Goal: Information Seeking & Learning: Learn about a topic

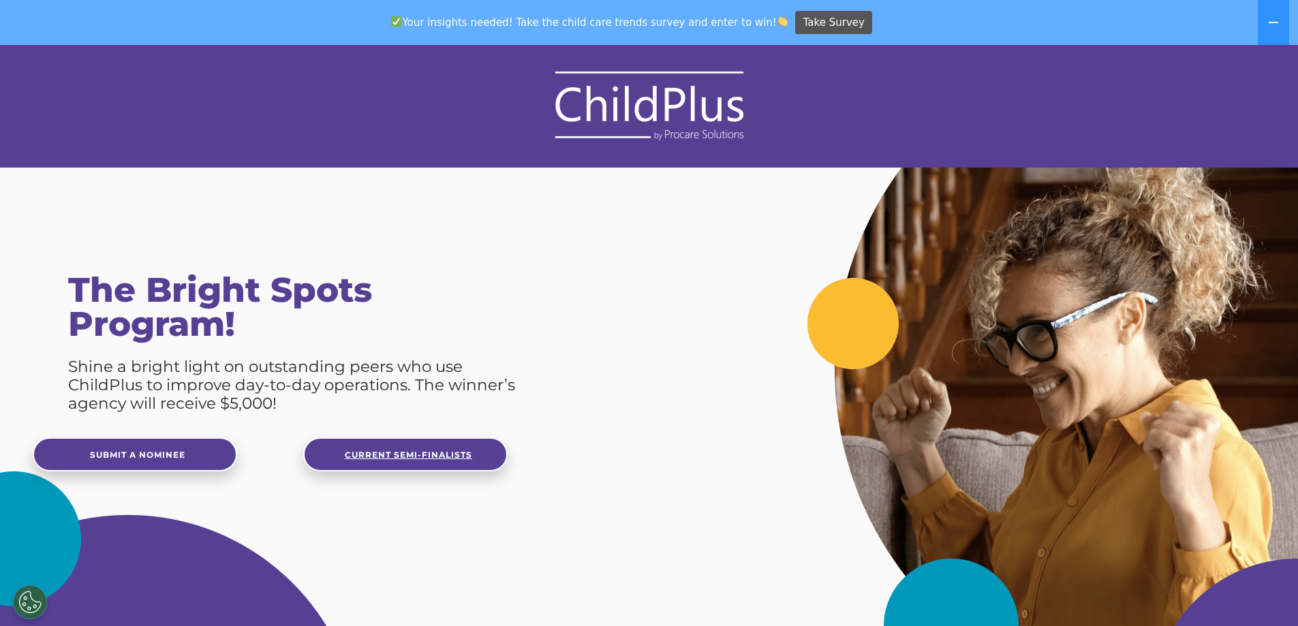
click at [341, 452] on link "Current Semi-Finalists" at bounding box center [405, 454] width 204 height 34
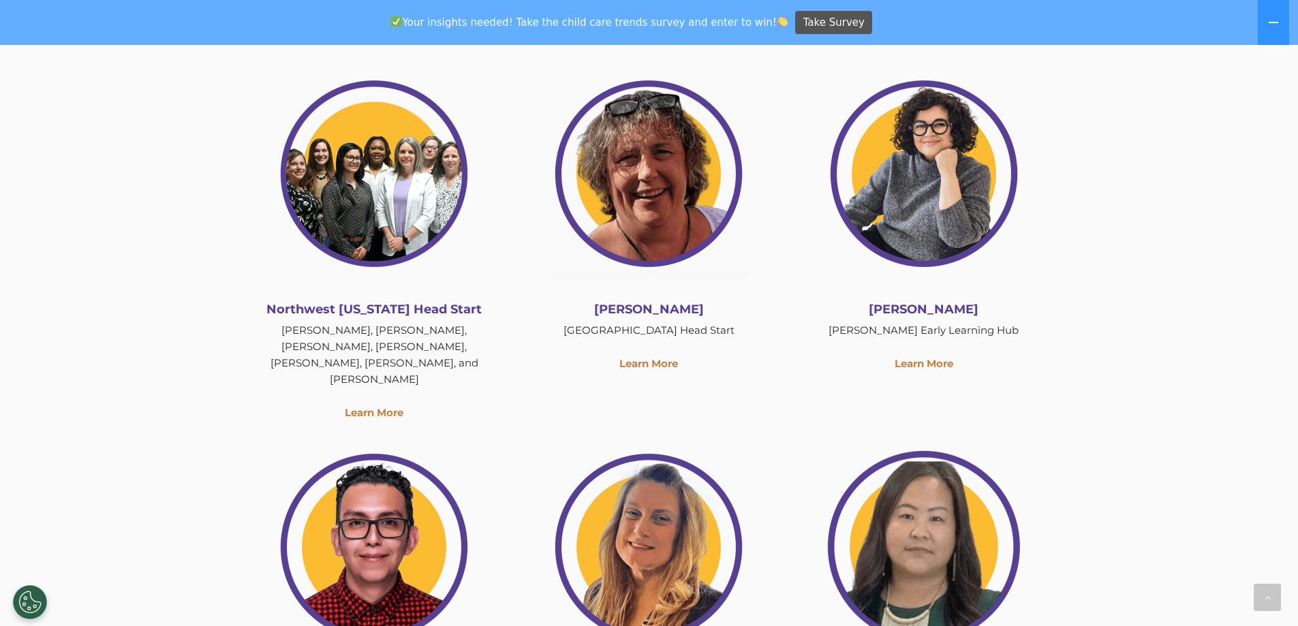
click at [410, 226] on img at bounding box center [374, 174] width 204 height 204
click at [373, 406] on link "Learn More" at bounding box center [374, 412] width 59 height 13
click at [373, 179] on img at bounding box center [374, 174] width 204 height 204
click at [392, 159] on img at bounding box center [374, 174] width 204 height 204
click at [374, 406] on link "Learn More" at bounding box center [374, 412] width 59 height 13
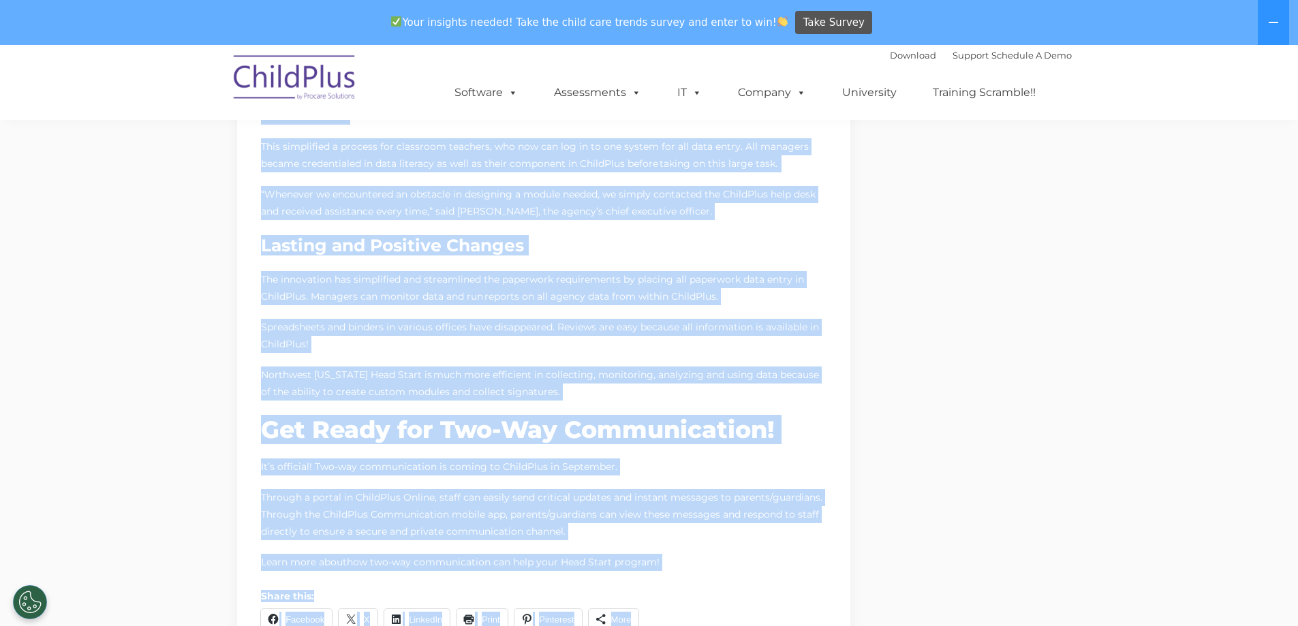
scroll to position [891, 0]
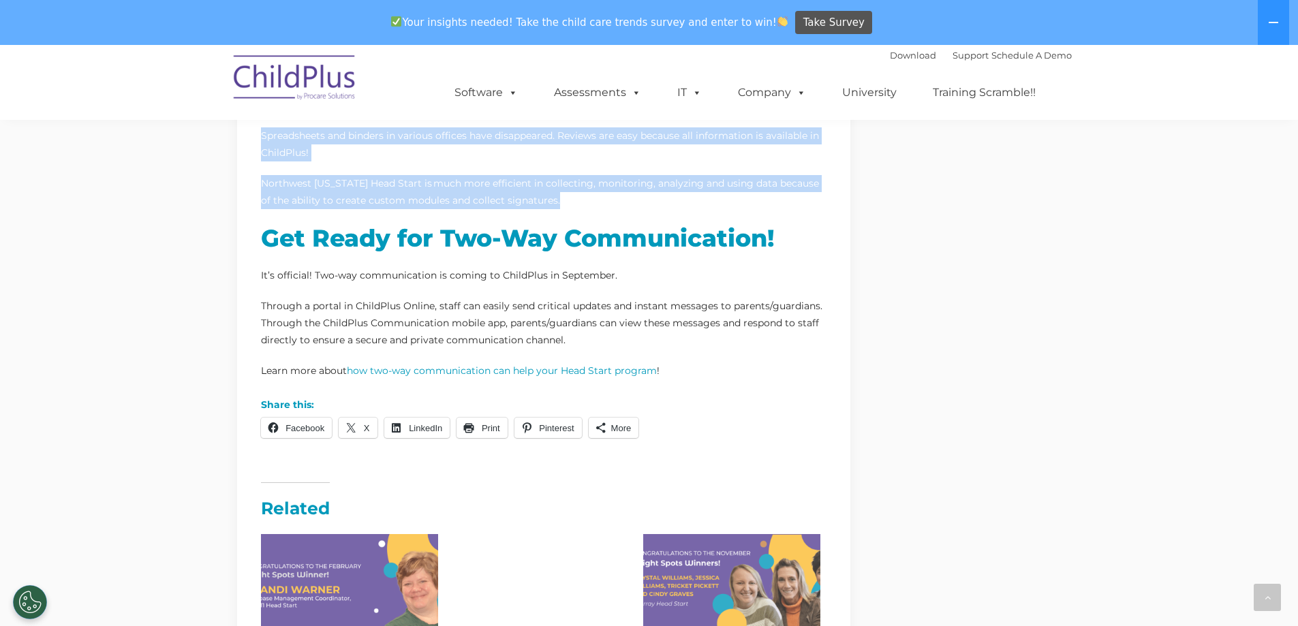
drag, startPoint x: 224, startPoint y: 144, endPoint x: 688, endPoint y: 185, distance: 465.2
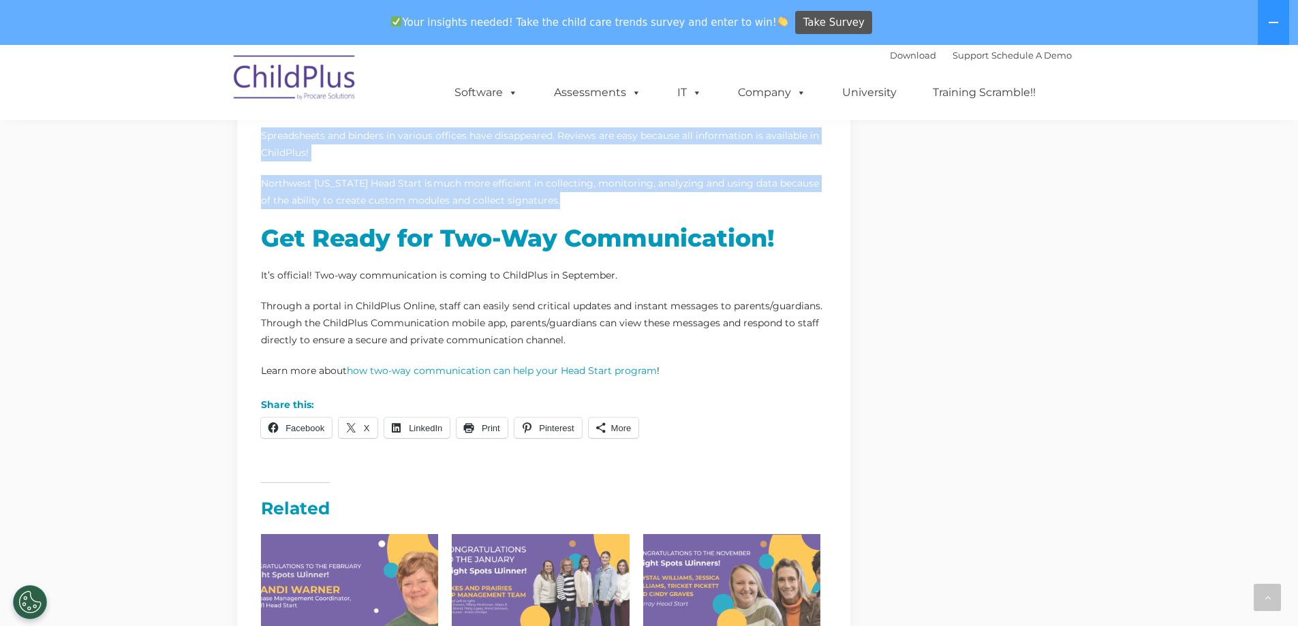
click at [690, 185] on div "Going Paperless Simplifies Monitoring Data and Running Reports [DATE] Head Star…" at bounding box center [649, 60] width 1298 height 1813
click at [488, 423] on span "Print" at bounding box center [491, 428] width 18 height 10
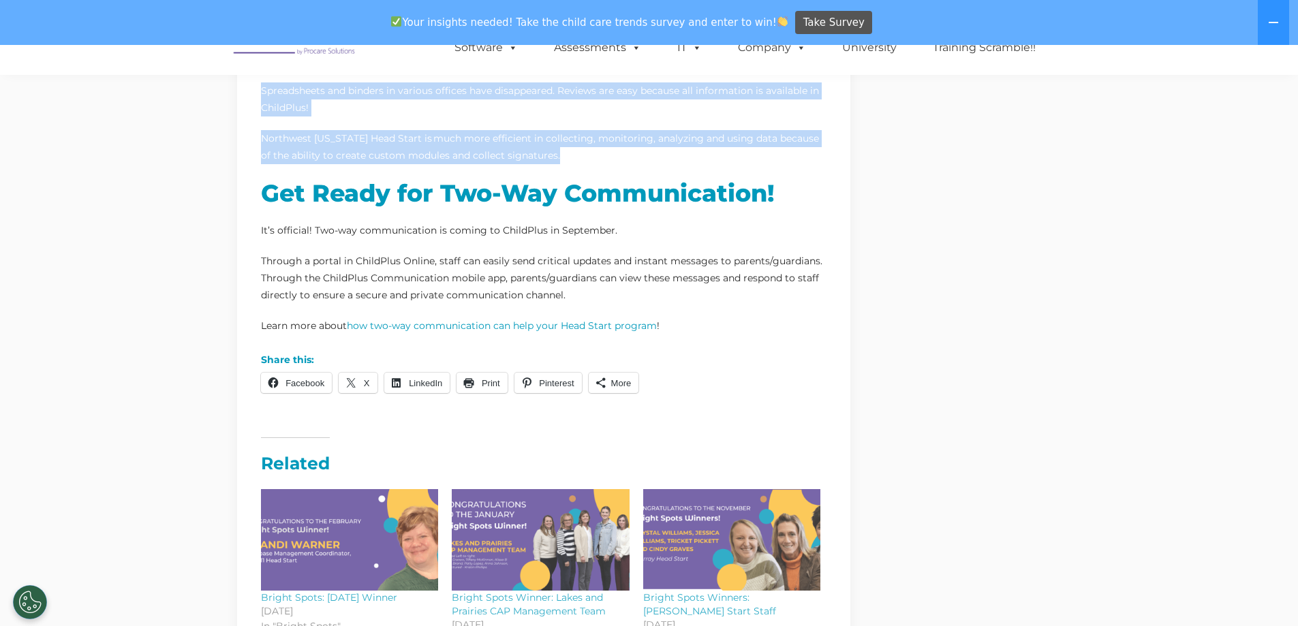
click at [831, 28] on span "Take Survey" at bounding box center [833, 23] width 61 height 24
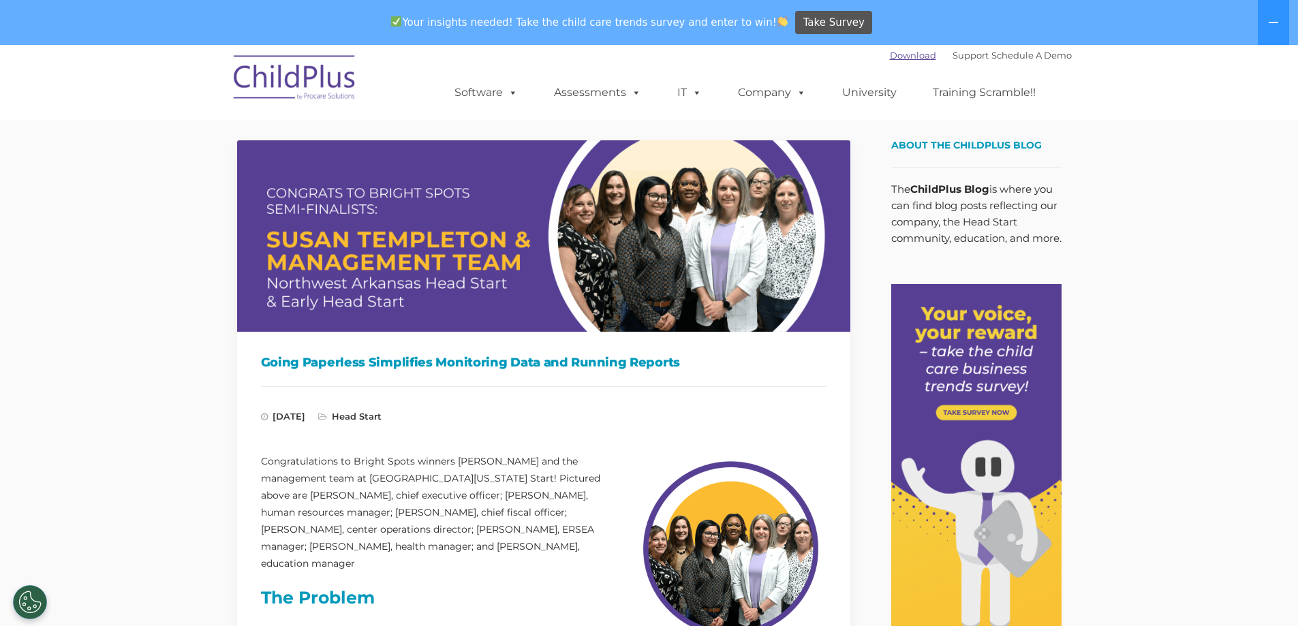
click at [890, 59] on link "Download" at bounding box center [913, 55] width 46 height 11
drag, startPoint x: 234, startPoint y: 141, endPoint x: 240, endPoint y: 155, distance: 14.7
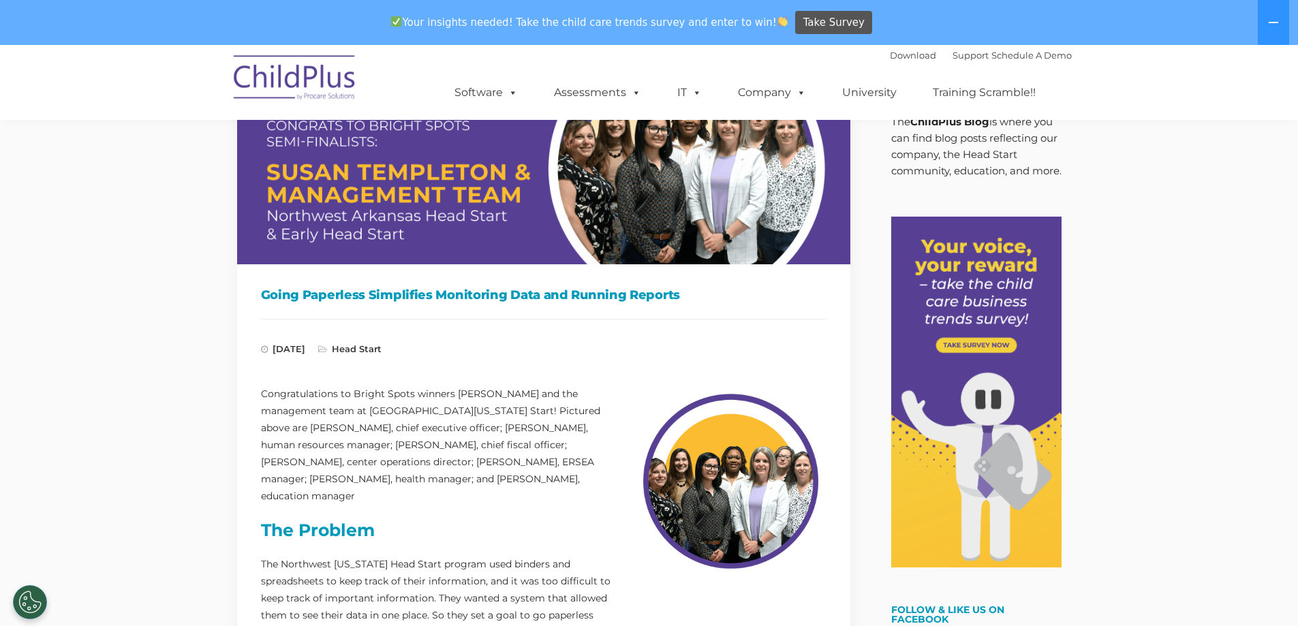
scroll to position [68, 0]
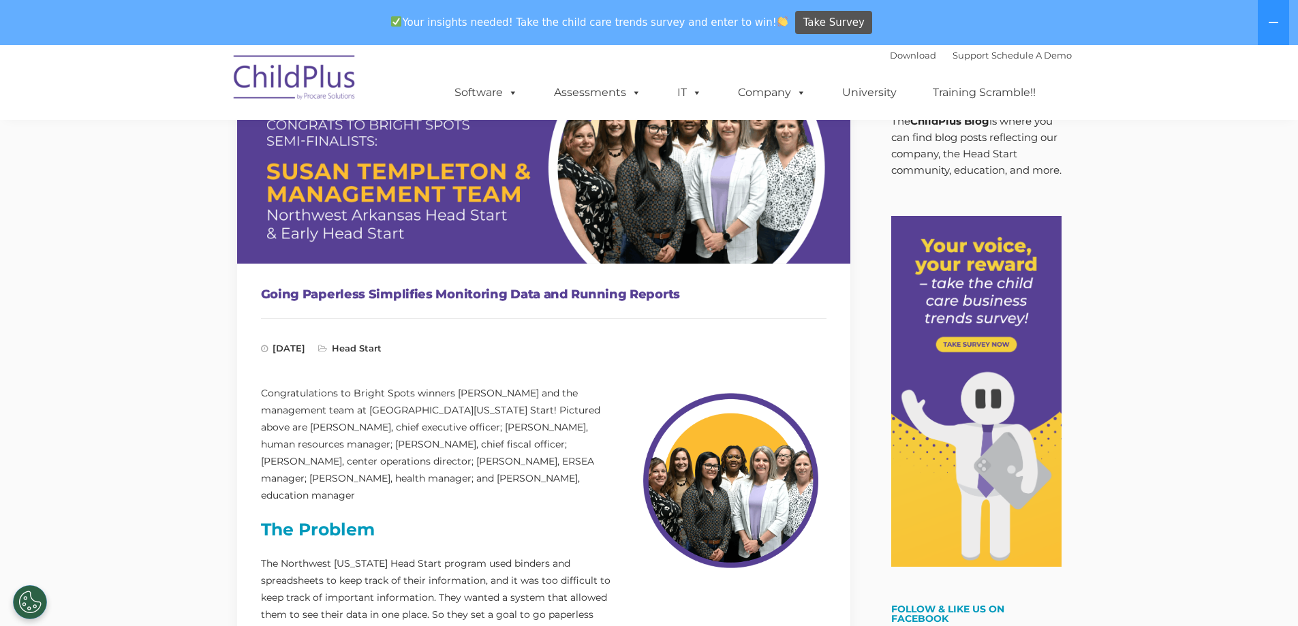
click at [328, 303] on h1 "Going Paperless Simplifies Monitoring Data and Running Reports" at bounding box center [544, 294] width 566 height 20
click at [326, 294] on h1 "Going Paperless Simplifies Monitoring Data and Running Reports" at bounding box center [544, 294] width 566 height 20
click at [348, 198] on img at bounding box center [543, 167] width 613 height 191
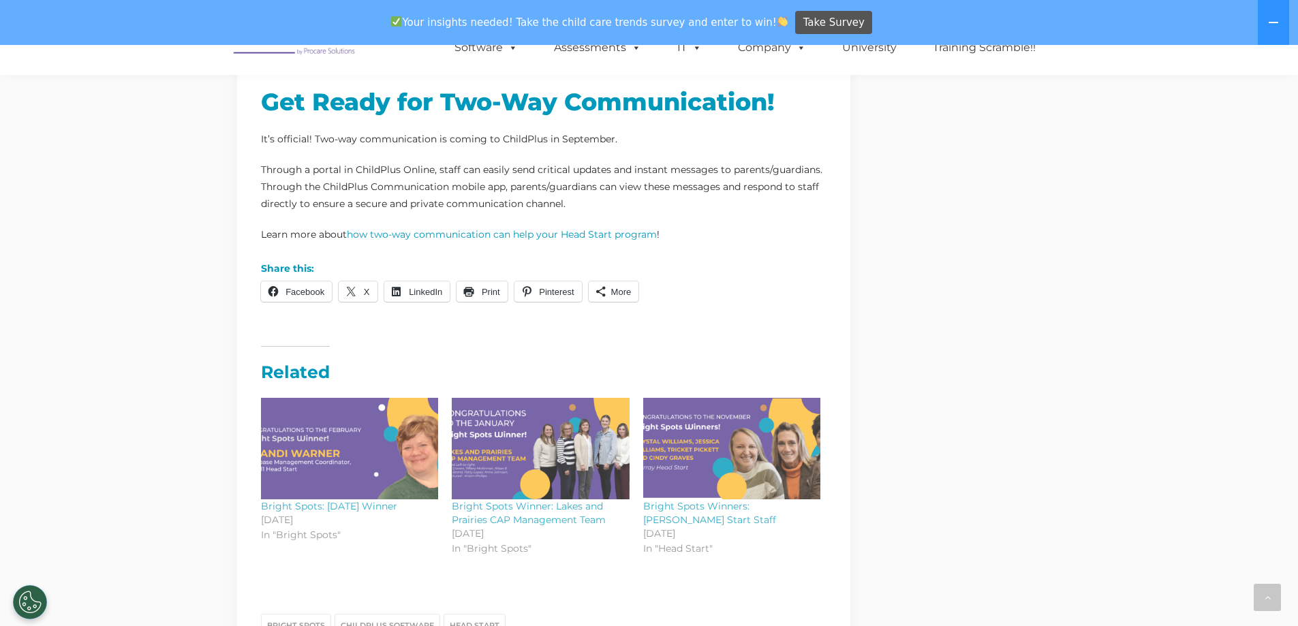
scroll to position [991, 0]
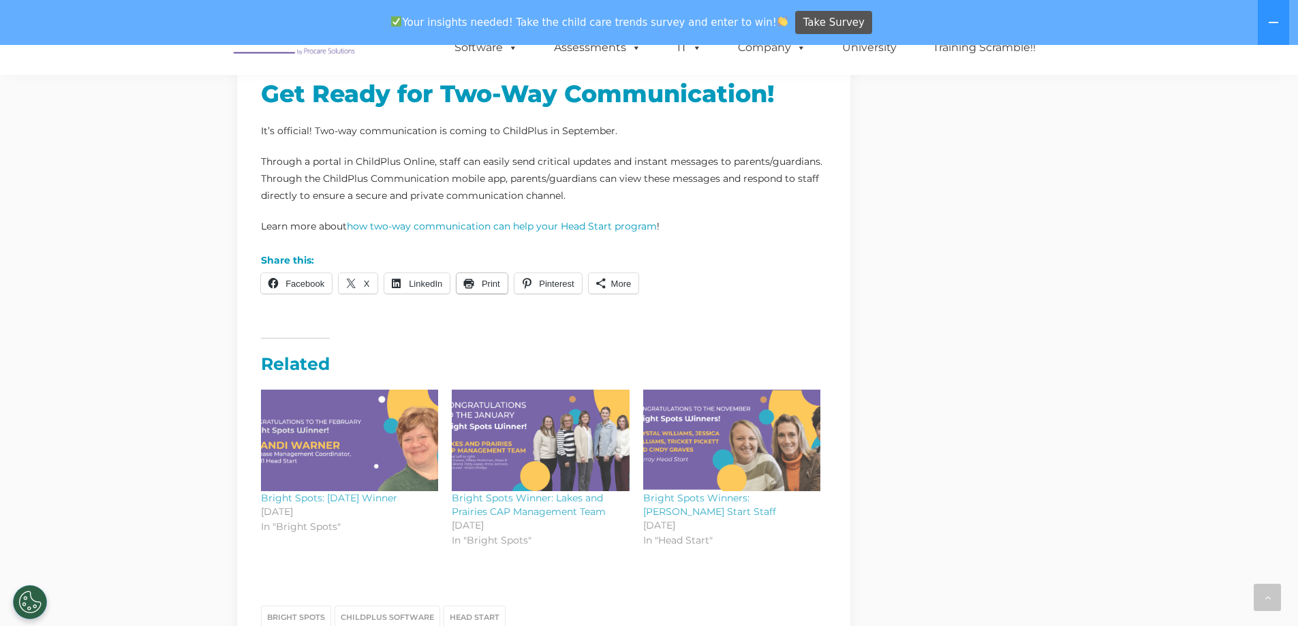
click at [491, 279] on span "Print" at bounding box center [491, 284] width 18 height 10
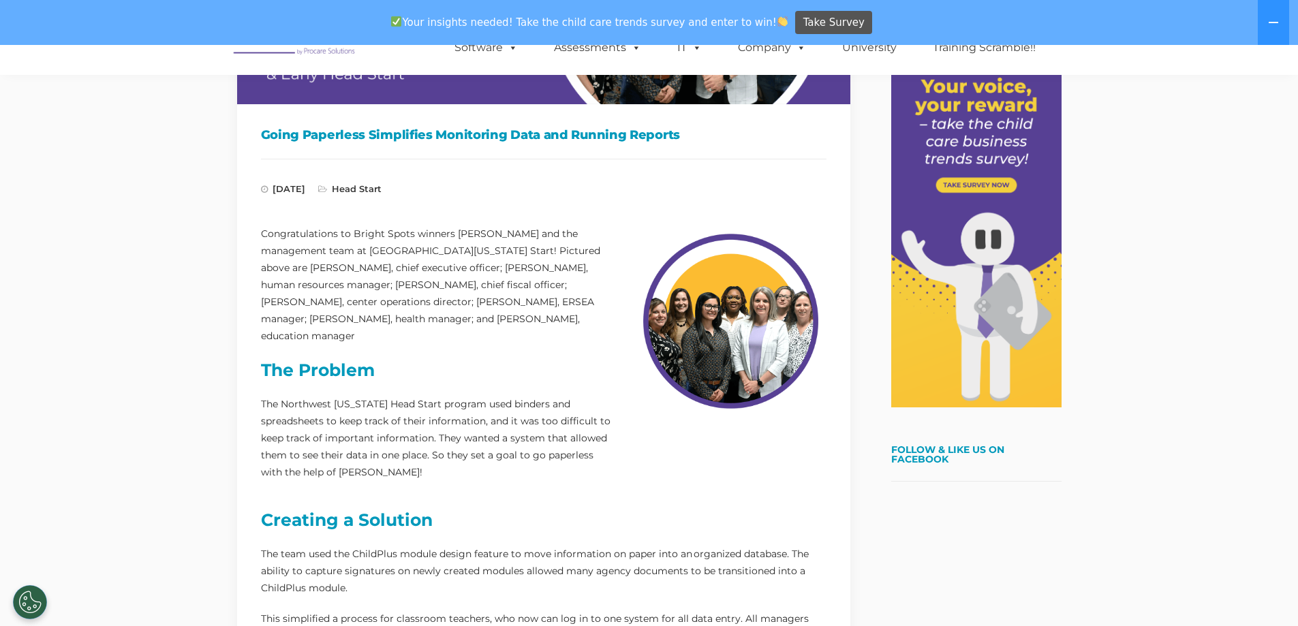
scroll to position [204, 0]
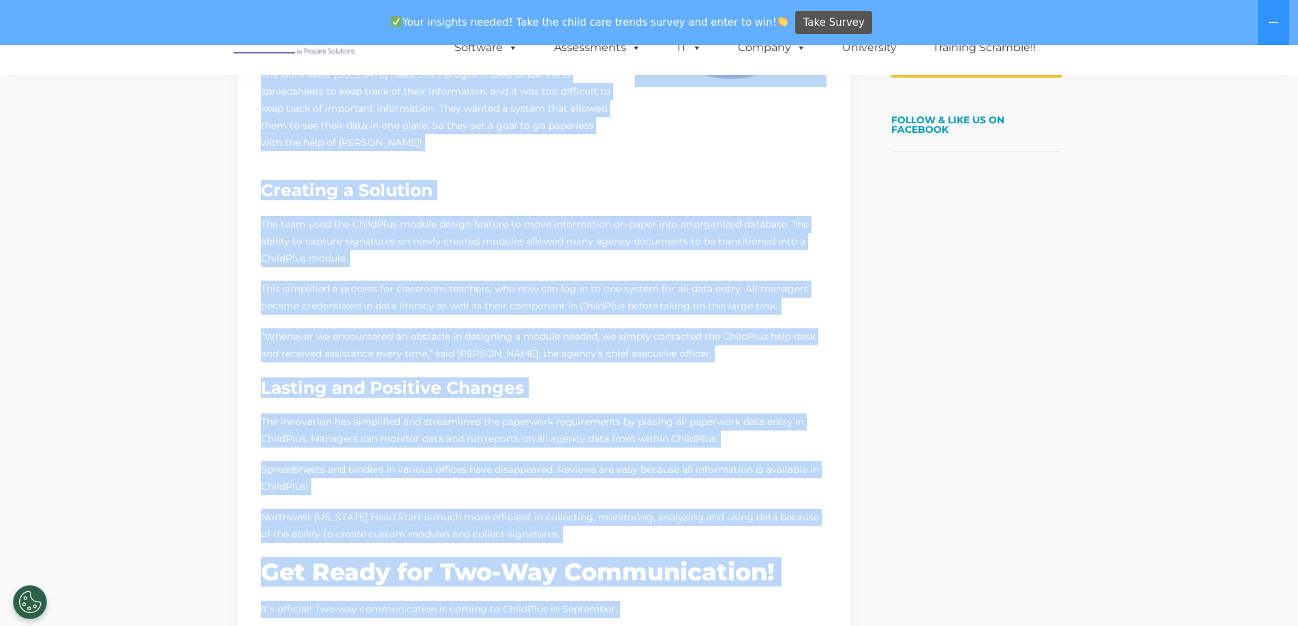
scroll to position [601, 0]
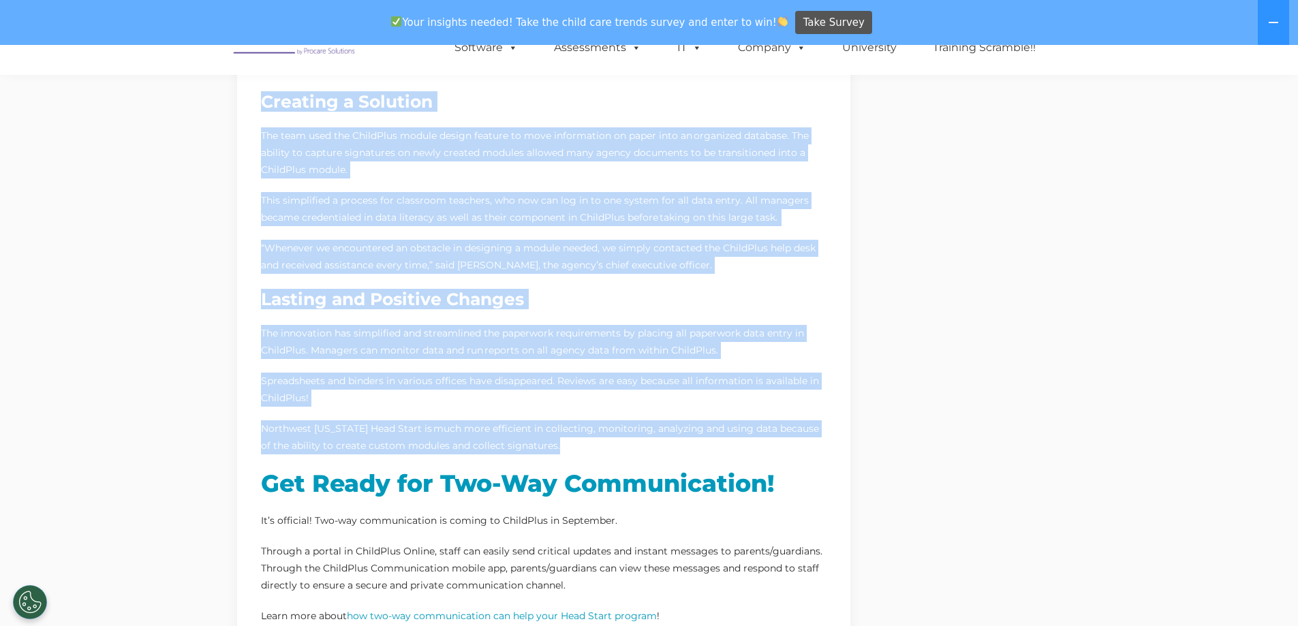
drag, startPoint x: 262, startPoint y: 114, endPoint x: 673, endPoint y: 426, distance: 515.6
click at [673, 426] on div "Going Paperless Simplifies Monitoring Data and Running Reports August 26, 2025 …" at bounding box center [544, 240] width 566 height 1444
copy div "Going Paperless Simplifies Monitoring Data and Running Reports August 26, 2025 …"
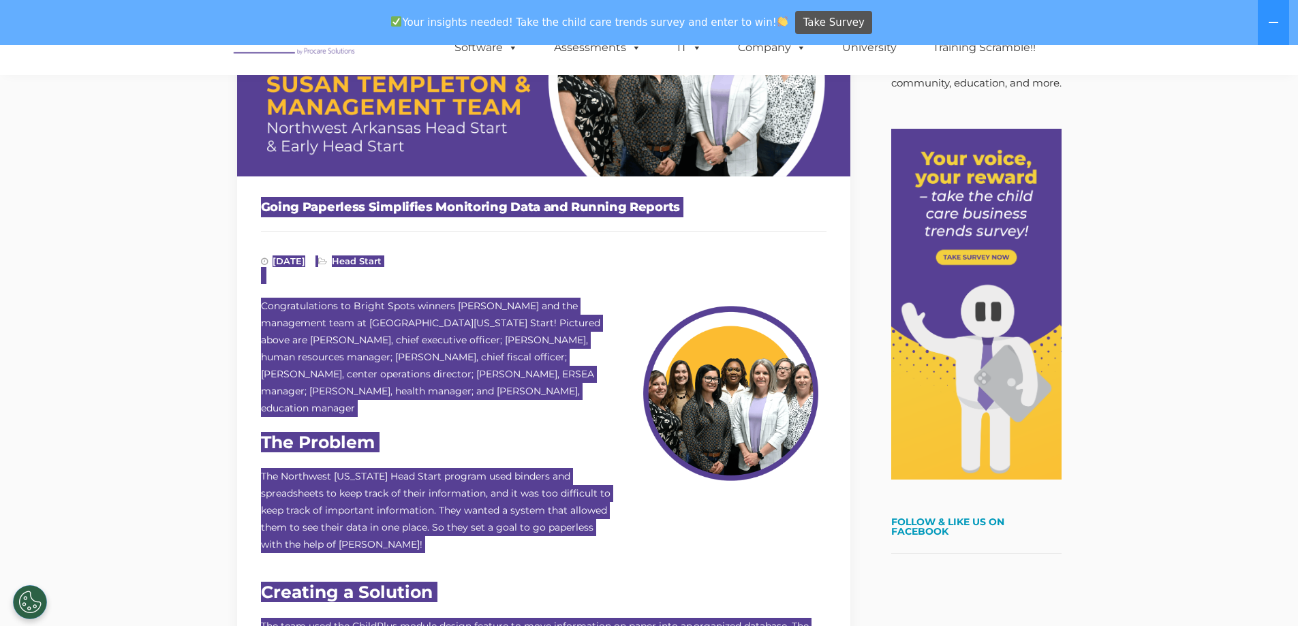
scroll to position [0, 0]
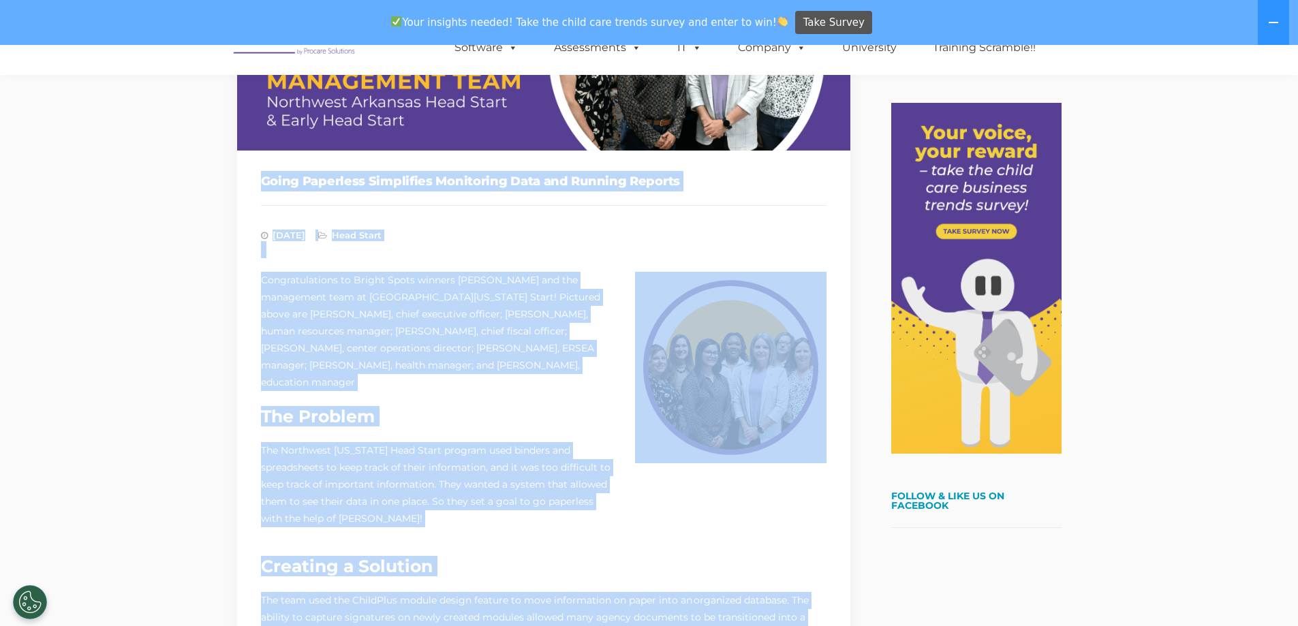
click at [559, 245] on p at bounding box center [544, 230] width 566 height 57
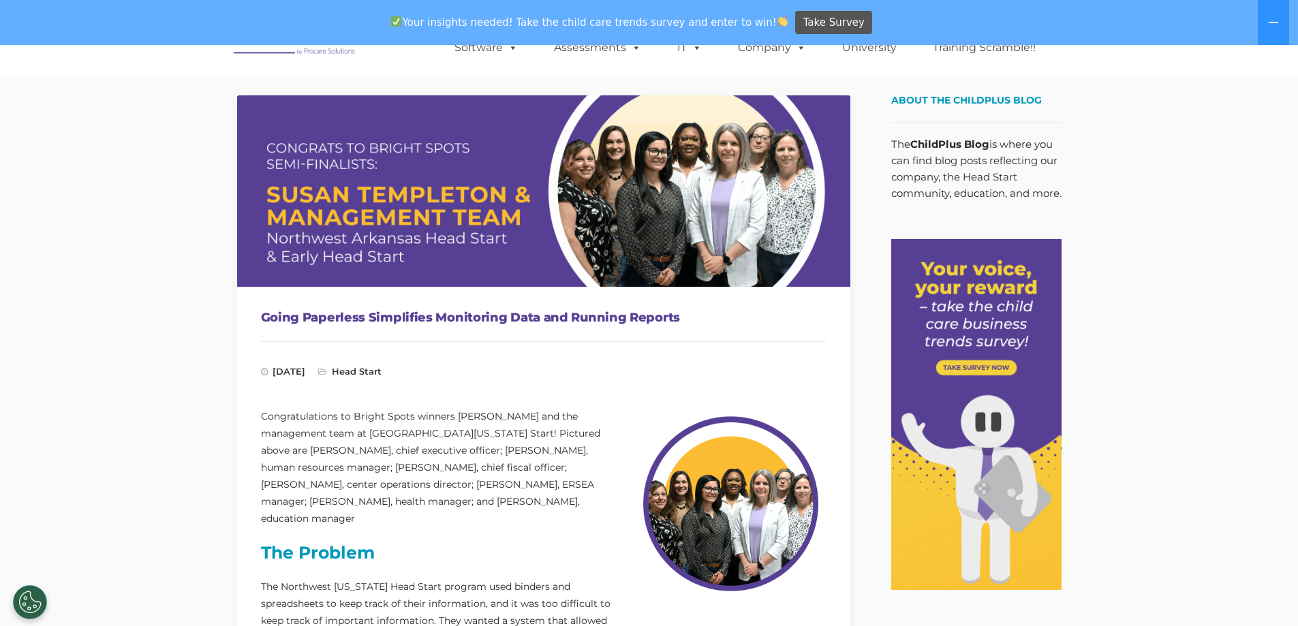
click at [431, 319] on h1 "Going Paperless Simplifies Monitoring Data and Running Reports" at bounding box center [544, 317] width 566 height 20
click at [367, 226] on img at bounding box center [543, 190] width 613 height 191
